Goal: Task Accomplishment & Management: Manage account settings

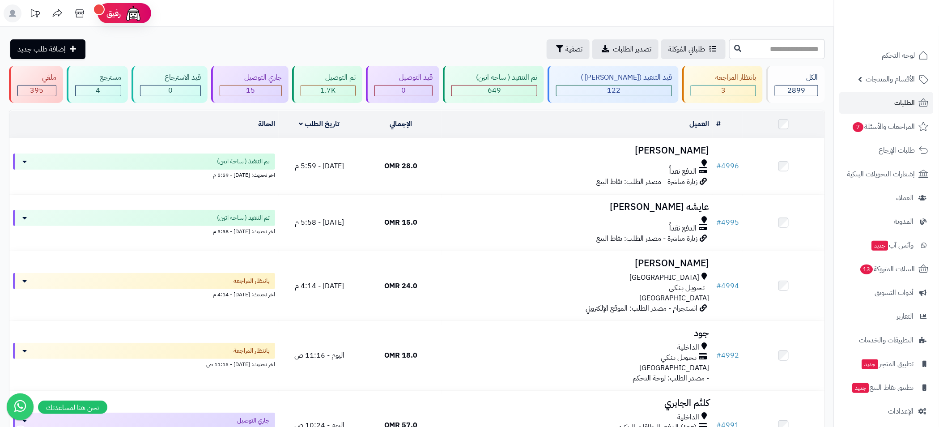
click at [475, 39] on div "طلباتي المُوكلة تصدير الطلبات تصفية إضافة طلب جديد" at bounding box center [368, 49] width 718 height 20
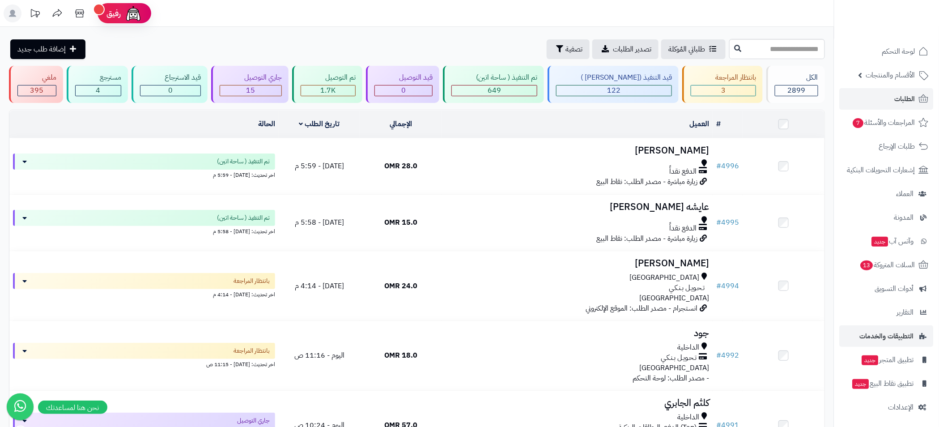
scroll to position [6, 0]
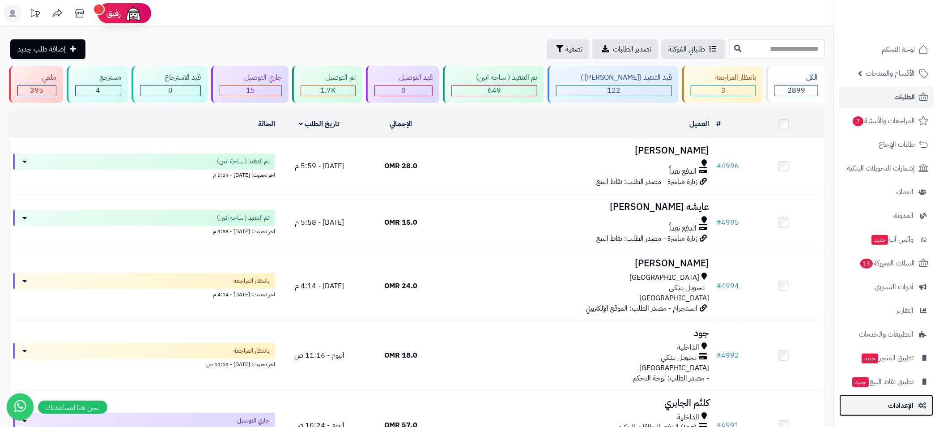
click at [907, 400] on span "الإعدادات" at bounding box center [900, 405] width 25 height 13
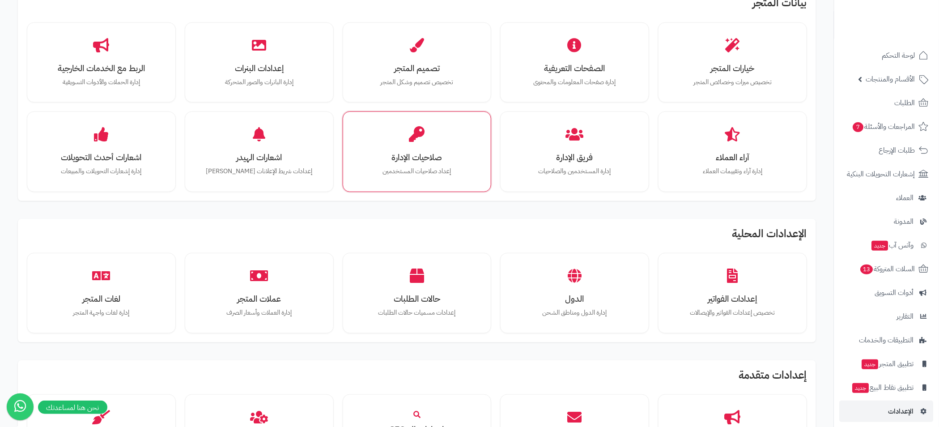
scroll to position [201, 0]
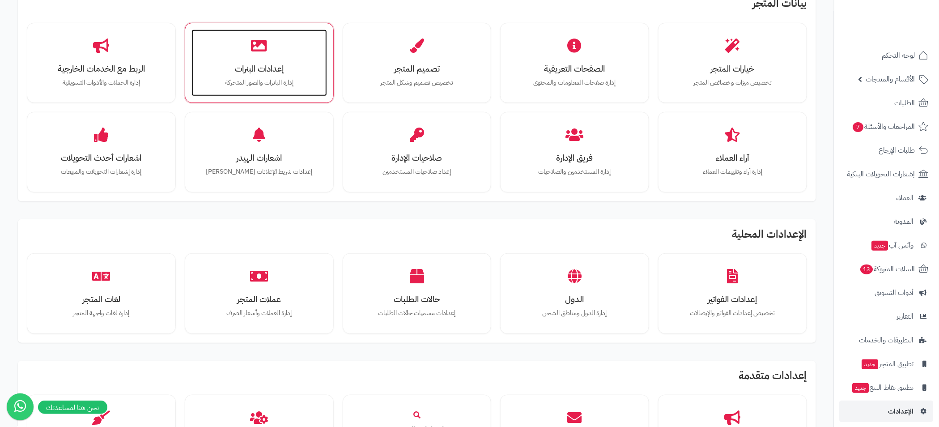
click at [289, 73] on h3 "إعدادات البنرات" at bounding box center [259, 68] width 118 height 9
